Goal: Check status: Check status

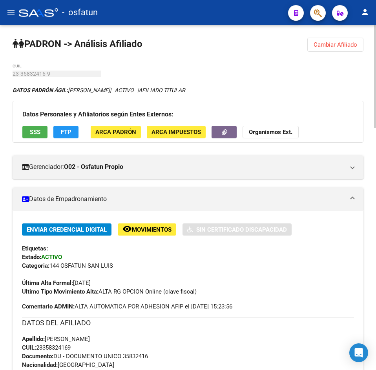
click at [332, 46] on span "Cambiar Afiliado" at bounding box center [335, 44] width 44 height 7
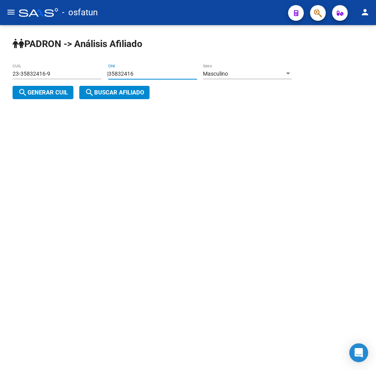
drag, startPoint x: 156, startPoint y: 74, endPoint x: 83, endPoint y: 76, distance: 72.9
click at [83, 76] on app-analisis-afiliado "PADRON -> Análisis Afiliado 23-35832416-9 CUIL | 35832416 DNI Masculino Sexo se…" at bounding box center [155, 83] width 285 height 25
type input "23202642"
click at [13, 86] on button "search Generar CUIL" at bounding box center [43, 92] width 61 height 13
type input "20-23202642-2"
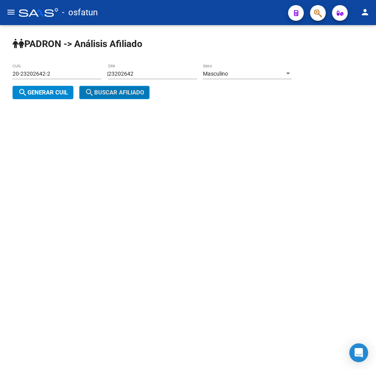
click button "search Buscar afiliado" at bounding box center [114, 92] width 70 height 13
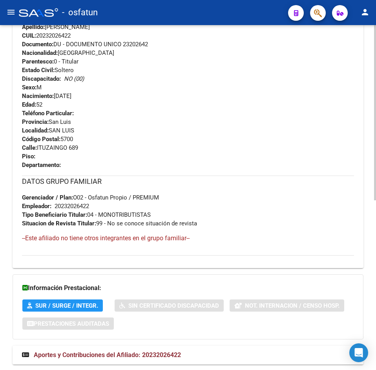
scroll to position [334, 0]
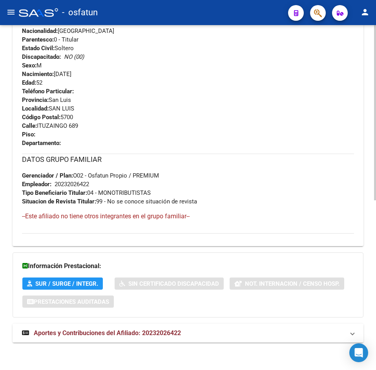
click at [135, 330] on span "Aportes y Contribuciones del Afiliado: 20232026422" at bounding box center [107, 332] width 147 height 7
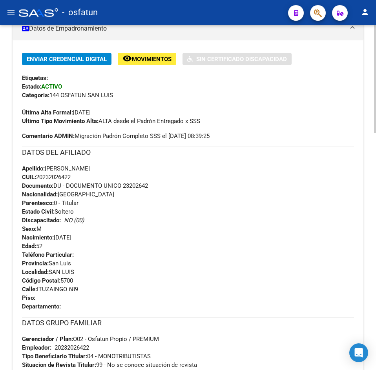
scroll to position [0, 0]
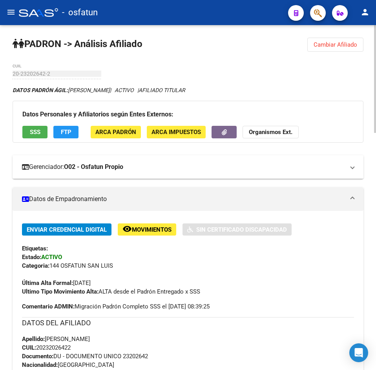
click at [264, 178] on mat-expansion-panel-header "Gerenciador: O02 - Osfatun Propio" at bounding box center [188, 167] width 351 height 24
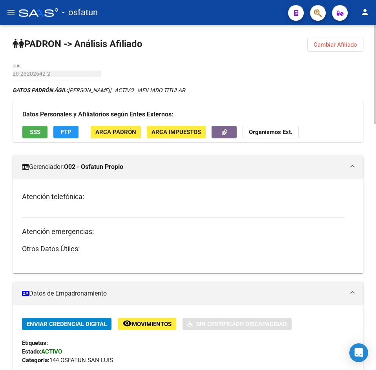
click at [264, 178] on mat-expansion-panel-header "Gerenciador: O02 - Osfatun Propio" at bounding box center [188, 167] width 351 height 24
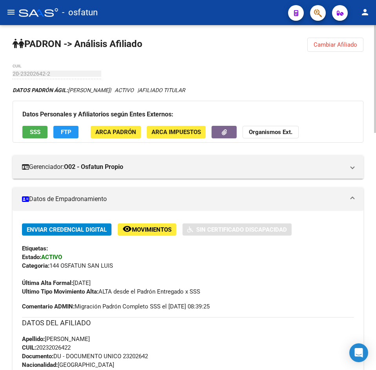
click at [347, 42] on span "Cambiar Afiliado" at bounding box center [335, 44] width 44 height 7
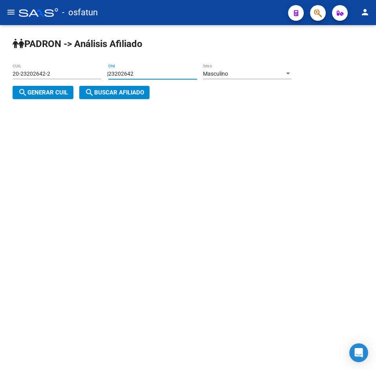
drag, startPoint x: 145, startPoint y: 76, endPoint x: 54, endPoint y: 85, distance: 91.8
click at [54, 85] on app-analisis-afiliado "PADRON -> Análisis Afiliado 20-23202642-2 CUIL | 23202642 DNI Masculino Sexo se…" at bounding box center [155, 83] width 285 height 25
paste input "38749866"
type input "38749866"
click at [53, 83] on div "20-23202642-2 CUIL" at bounding box center [57, 75] width 89 height 22
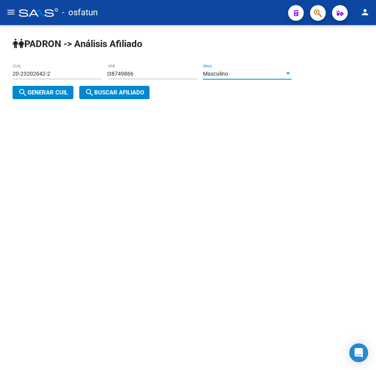
click at [263, 74] on div "Masculino" at bounding box center [244, 74] width 82 height 7
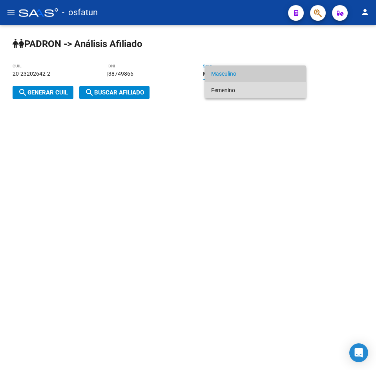
drag, startPoint x: 253, startPoint y: 91, endPoint x: 27, endPoint y: 107, distance: 226.4
click at [253, 91] on span "Femenino" at bounding box center [255, 90] width 89 height 16
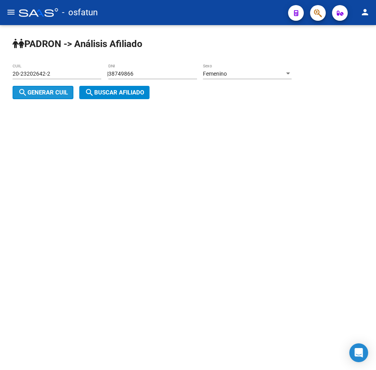
drag, startPoint x: 24, startPoint y: 98, endPoint x: 118, endPoint y: 93, distance: 95.0
click at [24, 98] on button "search Generar CUIL" at bounding box center [43, 92] width 61 height 13
type input "23-38749866-4"
click at [128, 92] on span "search Buscar afiliado" at bounding box center [114, 92] width 59 height 7
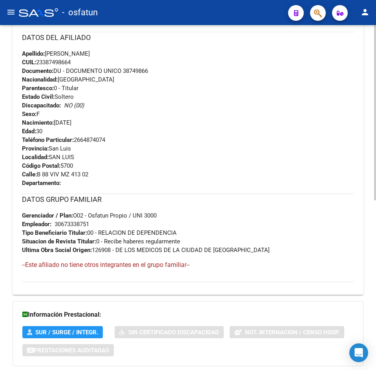
scroll to position [334, 0]
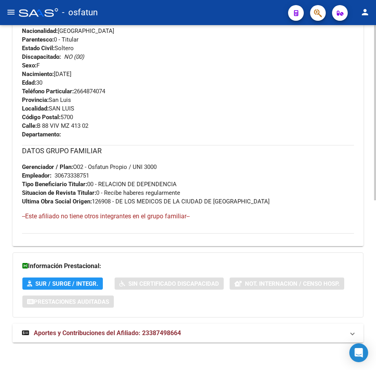
click at [135, 330] on span "Aportes y Contribuciones del Afiliado: 23387498664" at bounding box center [107, 332] width 147 height 7
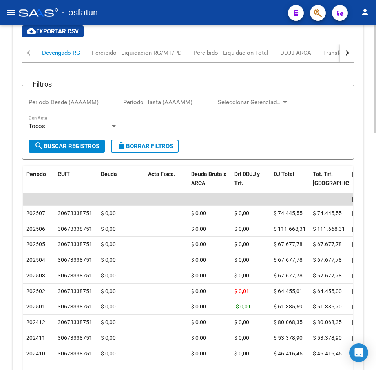
scroll to position [727, 0]
